Goal: Feedback & Contribution: Leave review/rating

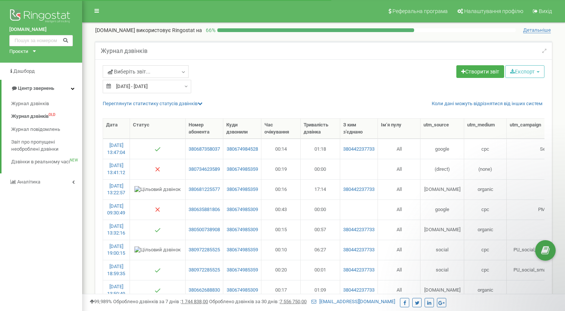
select select "50"
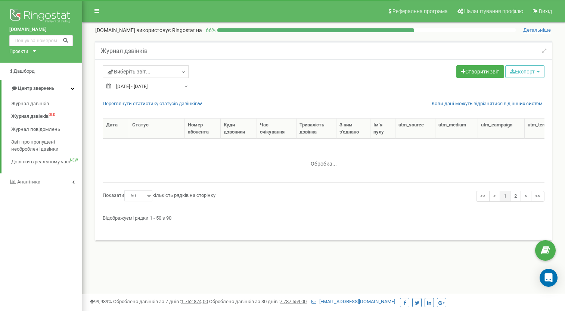
select select "50"
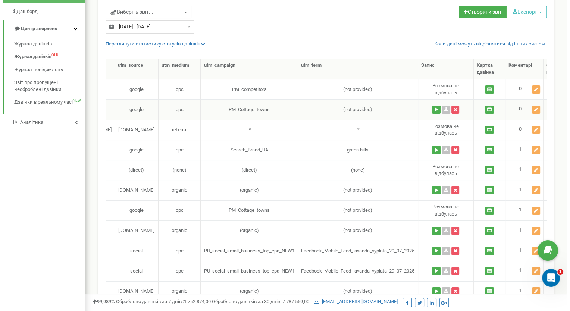
scroll to position [0, 352]
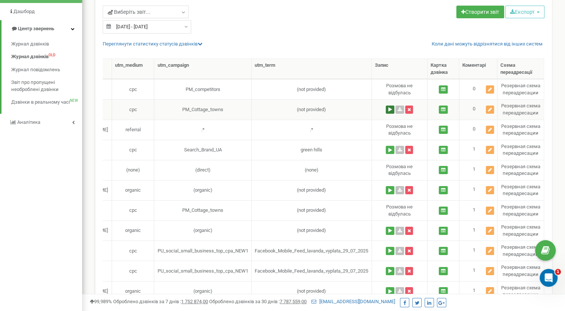
click at [388, 109] on button at bounding box center [390, 110] width 9 height 8
click at [490, 110] on icon at bounding box center [490, 109] width 4 height 4
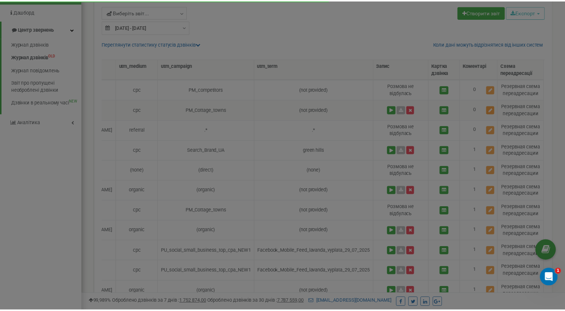
scroll to position [0, 347]
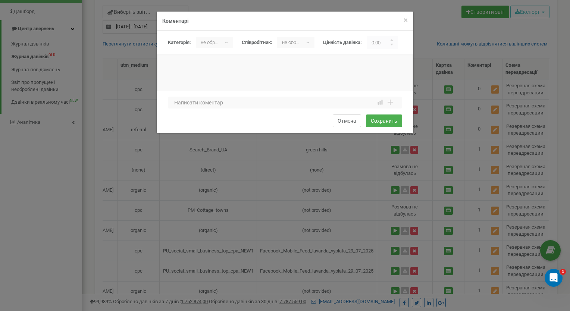
click at [351, 121] on button "Отмена" at bounding box center [347, 121] width 28 height 13
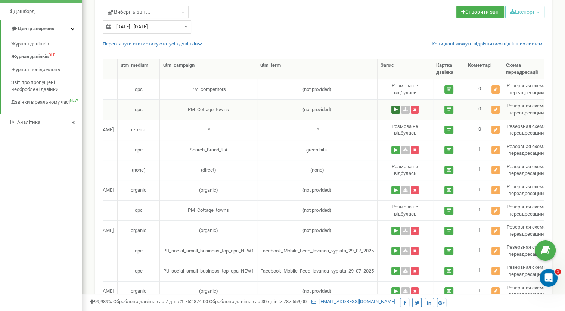
click at [395, 109] on button at bounding box center [395, 110] width 9 height 8
click at [495, 108] on icon at bounding box center [495, 109] width 4 height 4
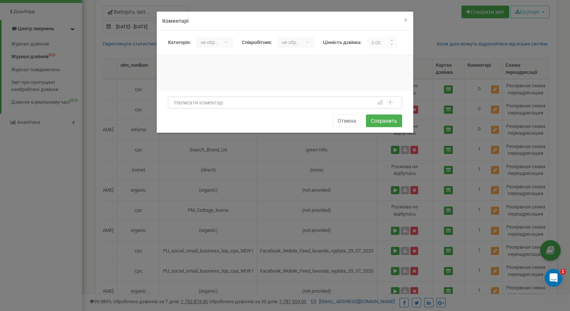
click at [202, 102] on textarea at bounding box center [285, 103] width 234 height 12
type textarea "p"
type textarea "збій виклику"
click at [383, 121] on button "Сохранить" at bounding box center [384, 121] width 36 height 13
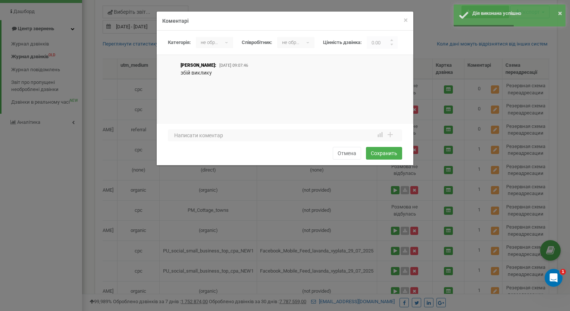
click at [263, 189] on div "× Закрити Коментарі Категорія: не обрано Нецелевой Целевой не обрано ▾ не обран…" at bounding box center [285, 155] width 570 height 311
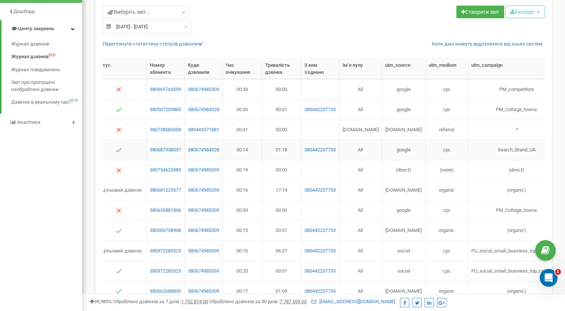
scroll to position [0, 0]
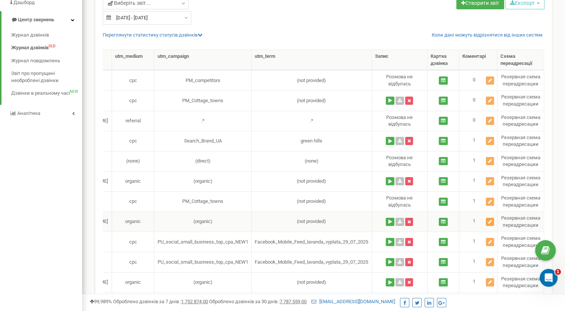
click at [490, 220] on icon at bounding box center [490, 222] width 4 height 4
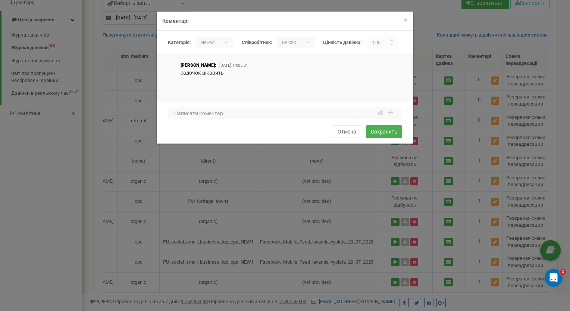
click at [495, 222] on div "× Закрити Коментарі Категорія: не обрано Нецелевой Целевой Нецелевой ▾ не обран…" at bounding box center [285, 155] width 570 height 311
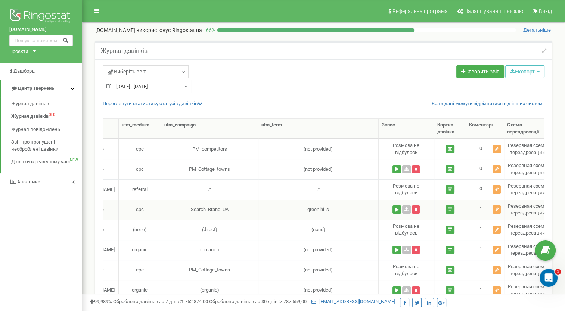
scroll to position [0, 345]
click at [497, 229] on icon at bounding box center [497, 230] width 4 height 4
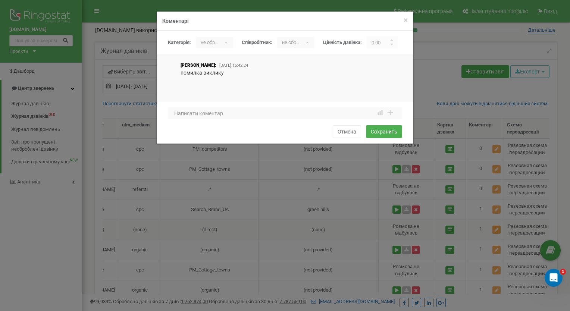
click at [497, 229] on div "× Закрити Коментарі Категорія: не обрано Нецелевой Целевой не обрано ▾ не обран…" at bounding box center [285, 155] width 570 height 311
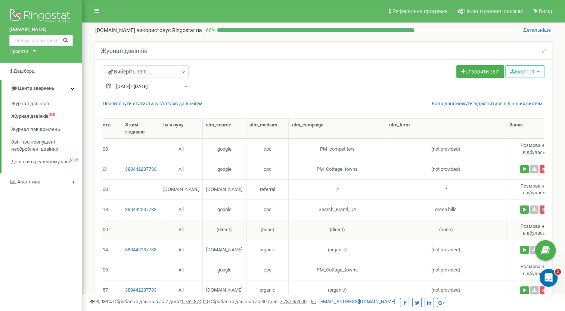
scroll to position [0, 126]
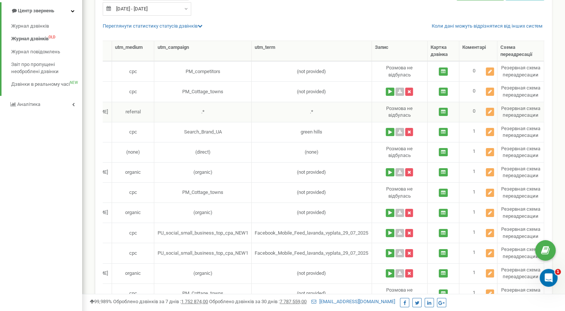
drag, startPoint x: 490, startPoint y: 112, endPoint x: 351, endPoint y: 107, distance: 139.6
click at [351, 107] on td ".*" at bounding box center [312, 112] width 120 height 20
click at [488, 110] on icon at bounding box center [490, 112] width 4 height 4
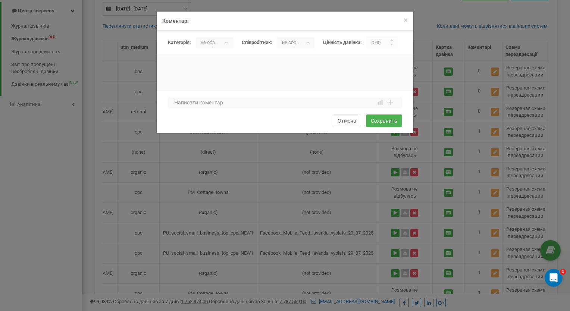
click at [196, 68] on div at bounding box center [285, 80] width 257 height 37
click at [178, 101] on textarea at bounding box center [285, 103] width 234 height 12
type textarea "сайт лун"
click at [226, 41] on div "не обрано ▾" at bounding box center [214, 42] width 37 height 11
click at [217, 71] on li "Нецелевой" at bounding box center [216, 71] width 40 height 12
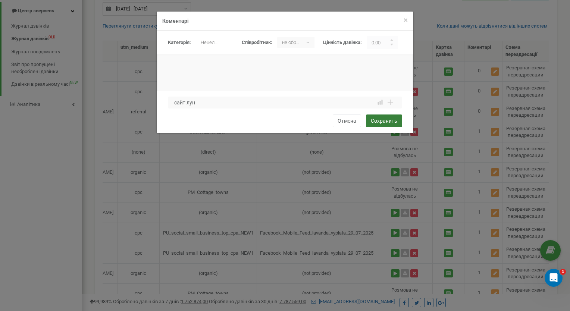
click at [387, 120] on button "Сохранить" at bounding box center [384, 121] width 36 height 13
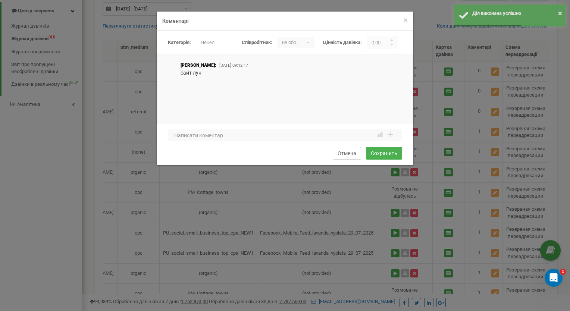
click at [351, 153] on button "Отмена" at bounding box center [347, 153] width 28 height 13
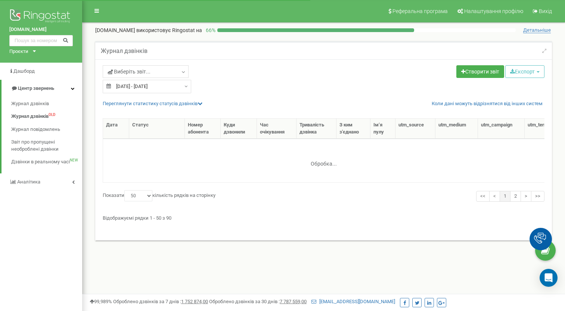
select select "50"
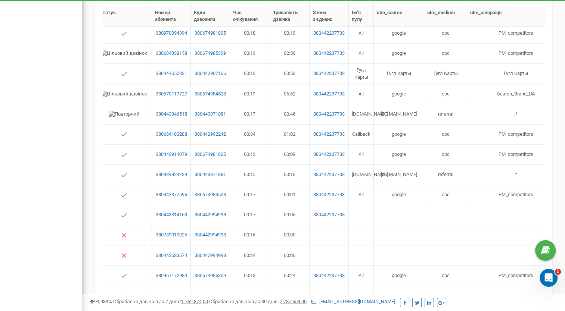
scroll to position [363, 0]
